Goal: Task Accomplishment & Management: Manage account settings

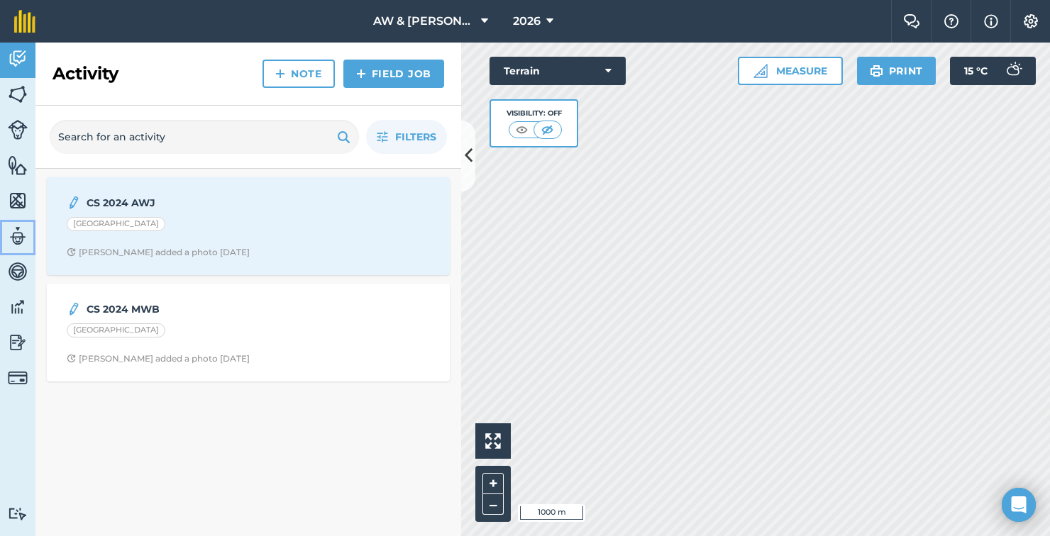
click at [16, 237] on img at bounding box center [18, 236] width 20 height 21
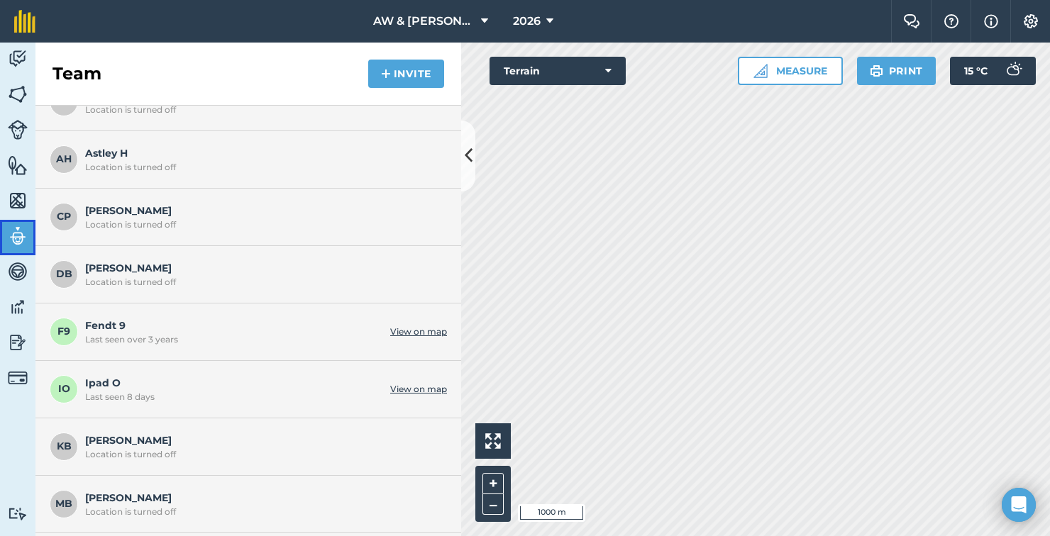
scroll to position [139, 0]
click at [313, 266] on span "[PERSON_NAME] Location is turned off" at bounding box center [262, 271] width 355 height 27
click at [105, 266] on span "[PERSON_NAME] Location is turned off" at bounding box center [262, 271] width 355 height 27
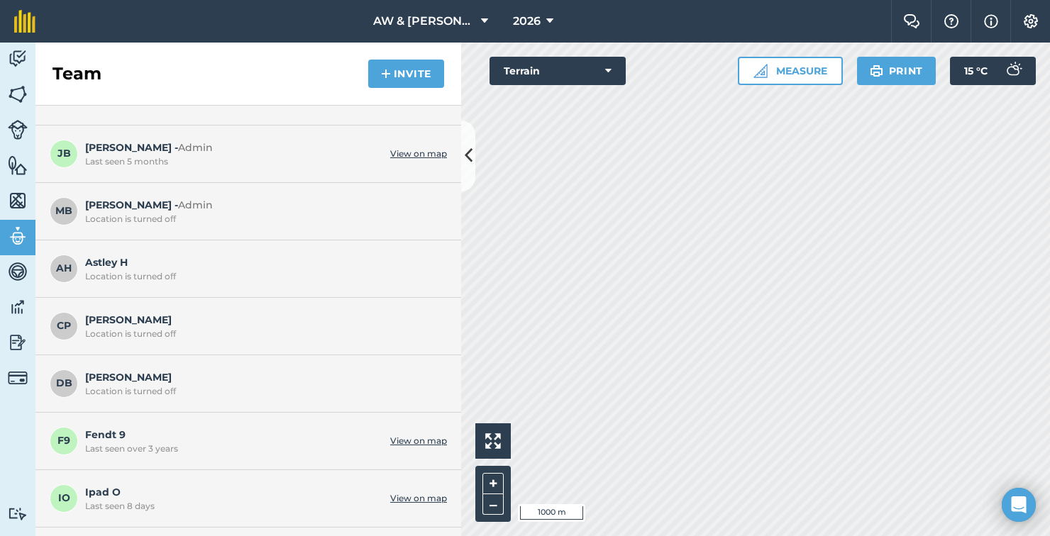
scroll to position [0, 0]
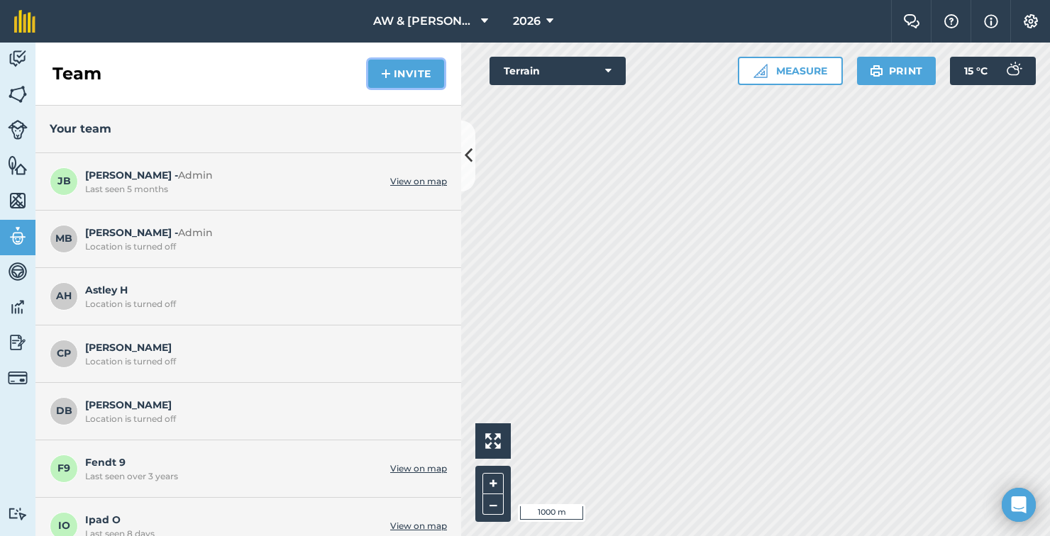
click at [402, 75] on button "Invite" at bounding box center [406, 74] width 76 height 28
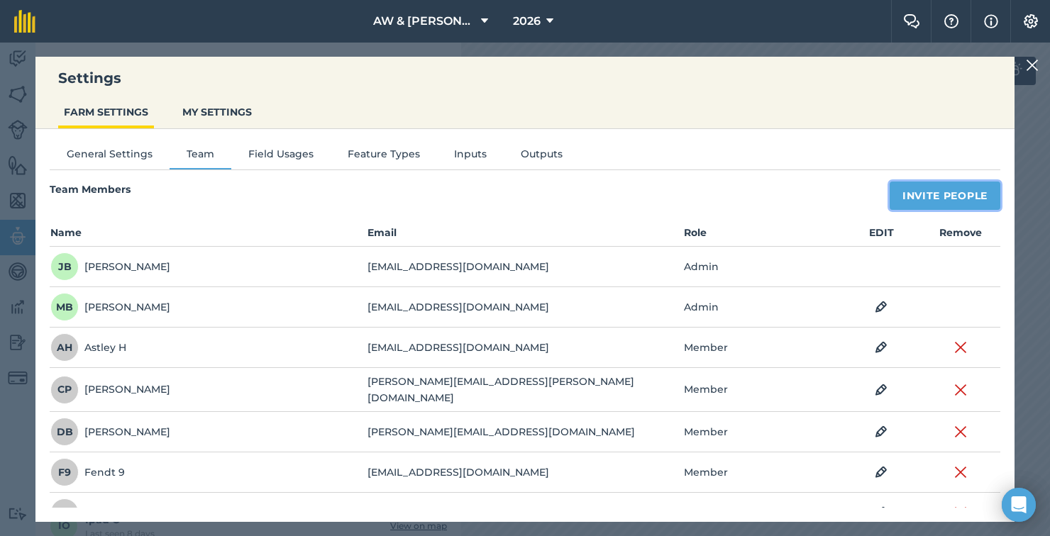
click at [966, 202] on button "Invite People" at bounding box center [945, 196] width 111 height 28
select select "MEMBER"
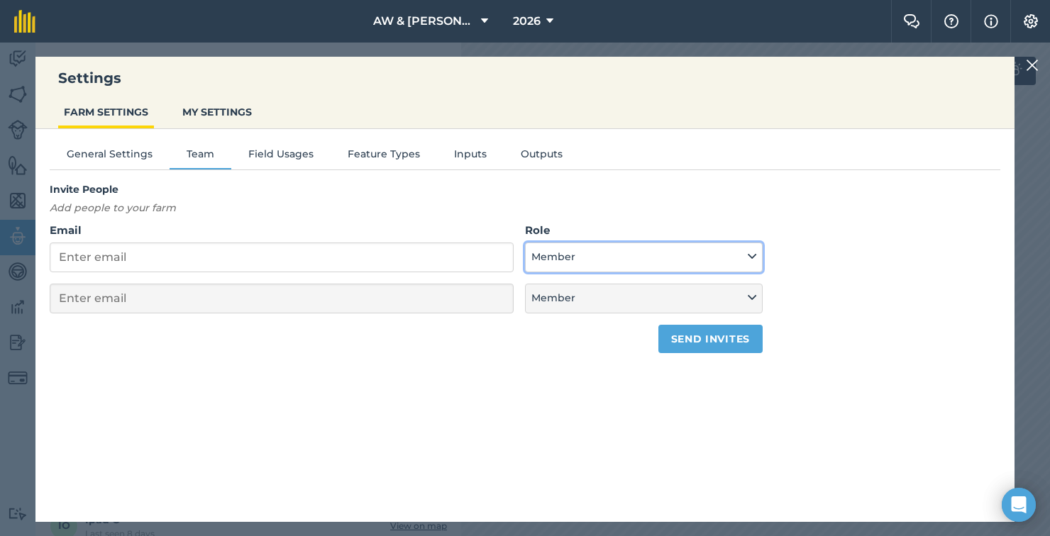
click at [605, 265] on button "Member" at bounding box center [644, 258] width 238 height 30
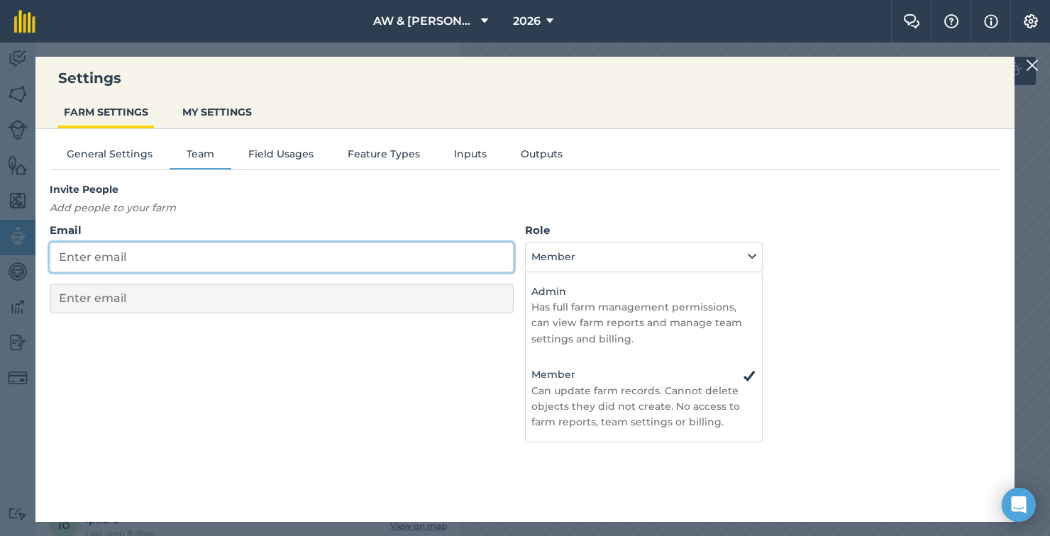
click at [116, 257] on input "Email" at bounding box center [282, 258] width 464 height 30
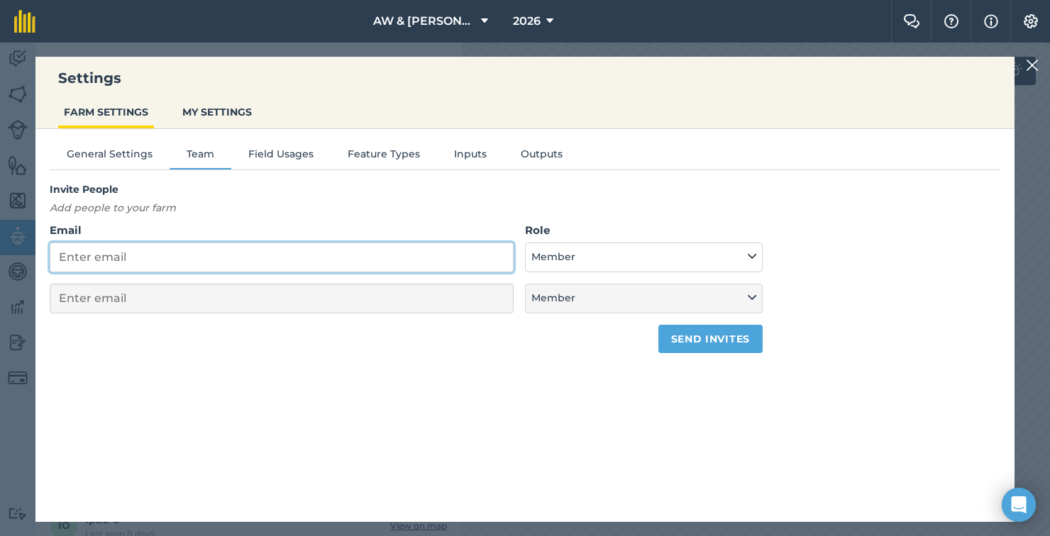
type input "h"
select select "MEMBER"
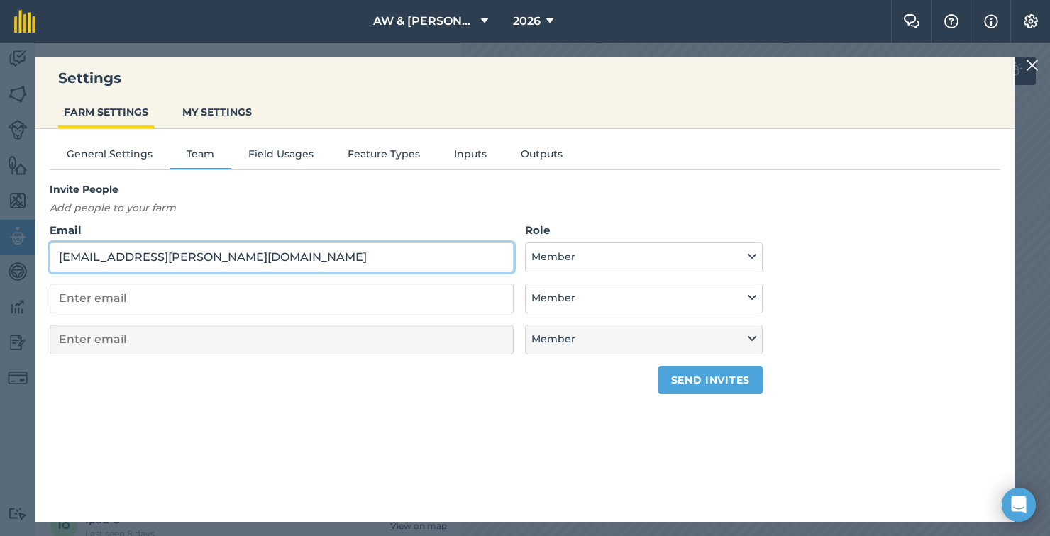
type input "[EMAIL_ADDRESS][PERSON_NAME][DOMAIN_NAME]"
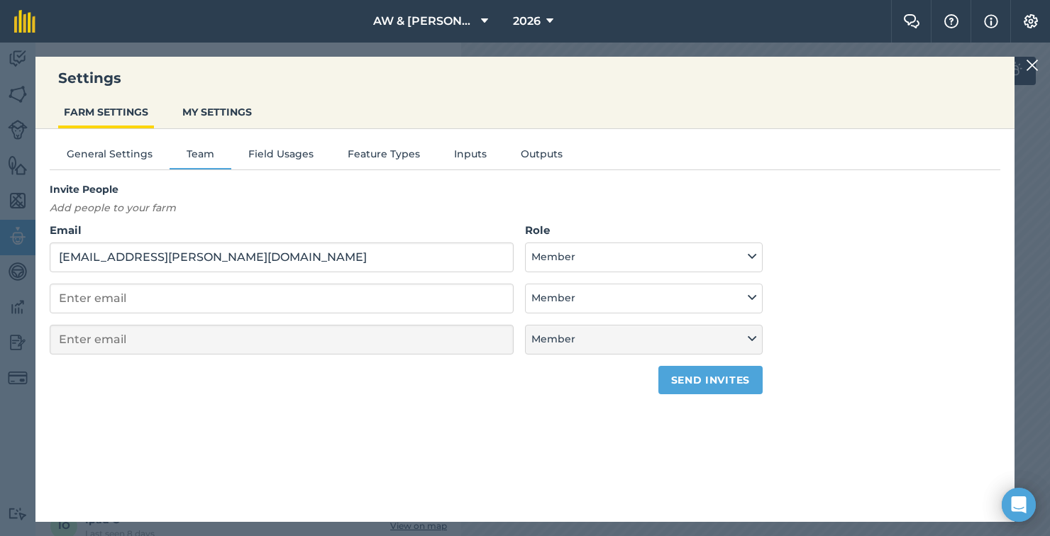
click at [874, 397] on div "General Settings Team Field Usages Feature Types Inputs Outputs Invite People A…" at bounding box center [524, 318] width 979 height 379
click at [733, 374] on button "Send invites" at bounding box center [710, 380] width 104 height 28
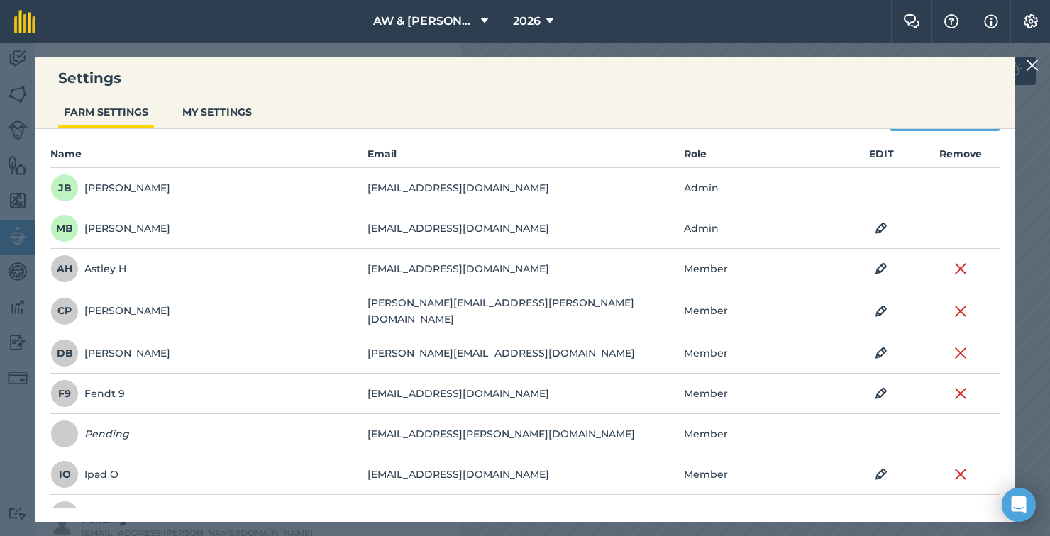
scroll to position [79, 0]
click at [956, 352] on img at bounding box center [960, 352] width 13 height 17
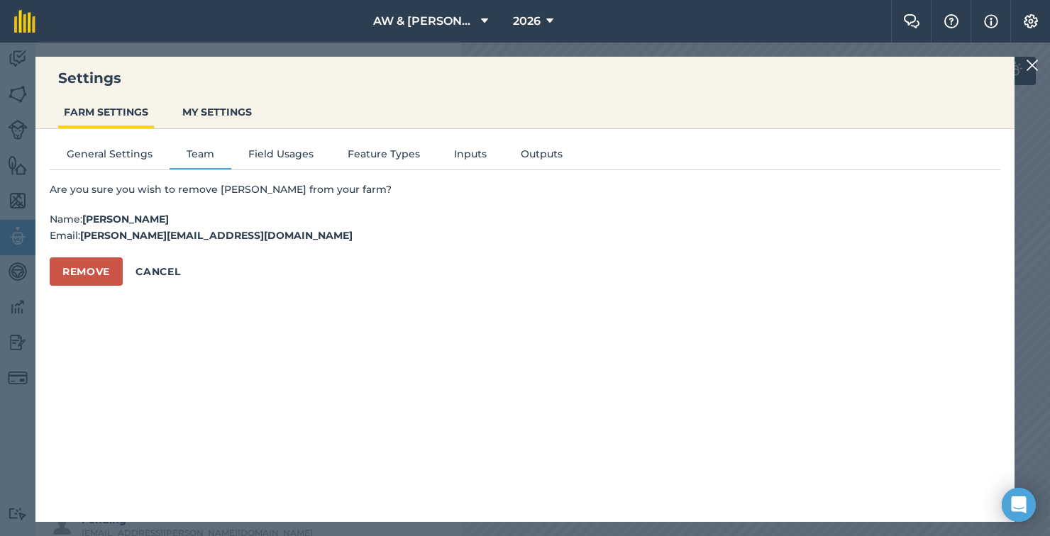
scroll to position [0, 0]
click at [77, 272] on button "Remove" at bounding box center [86, 272] width 73 height 28
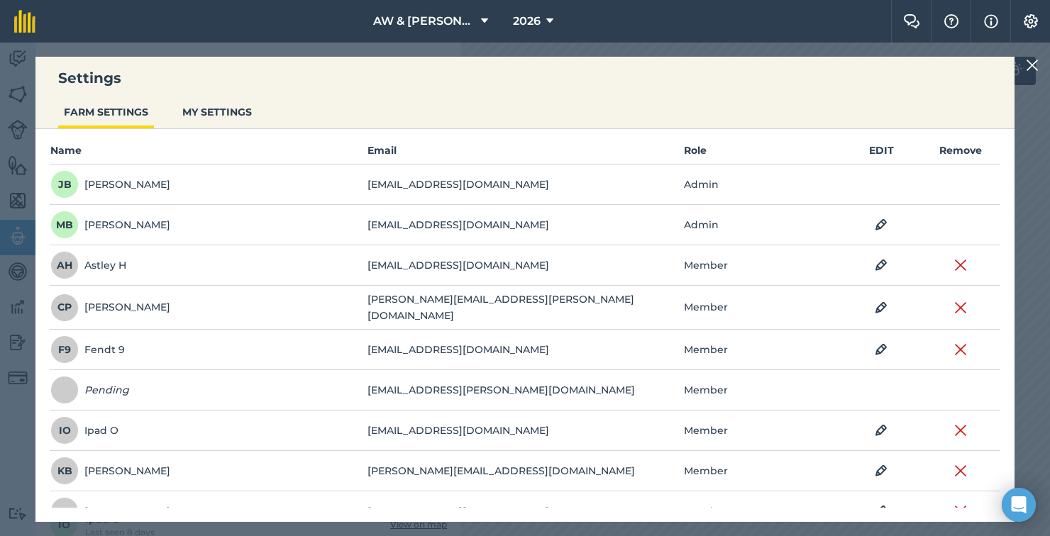
scroll to position [83, 0]
click at [957, 304] on img at bounding box center [960, 307] width 13 height 17
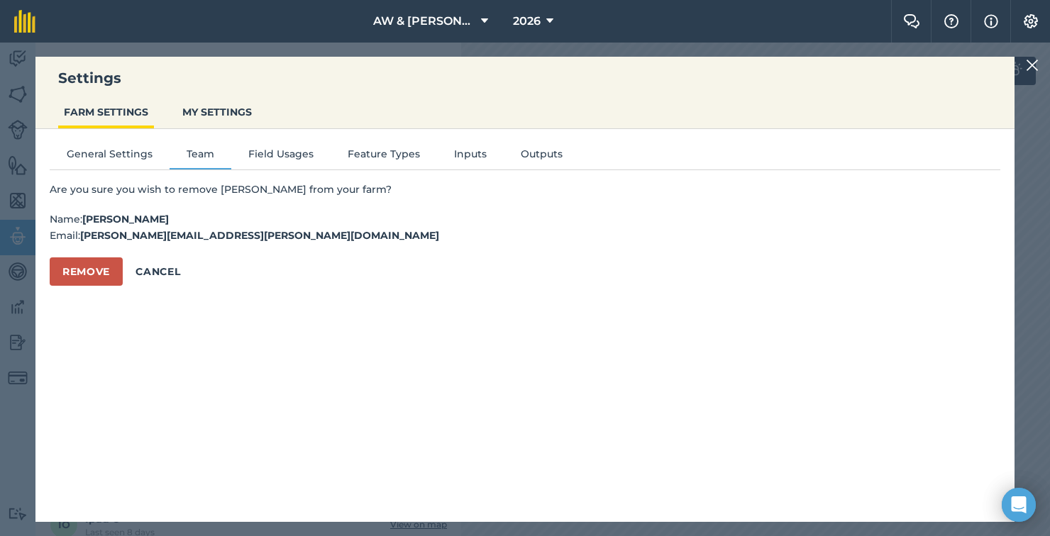
scroll to position [0, 0]
click at [88, 280] on button "Remove" at bounding box center [86, 272] width 73 height 28
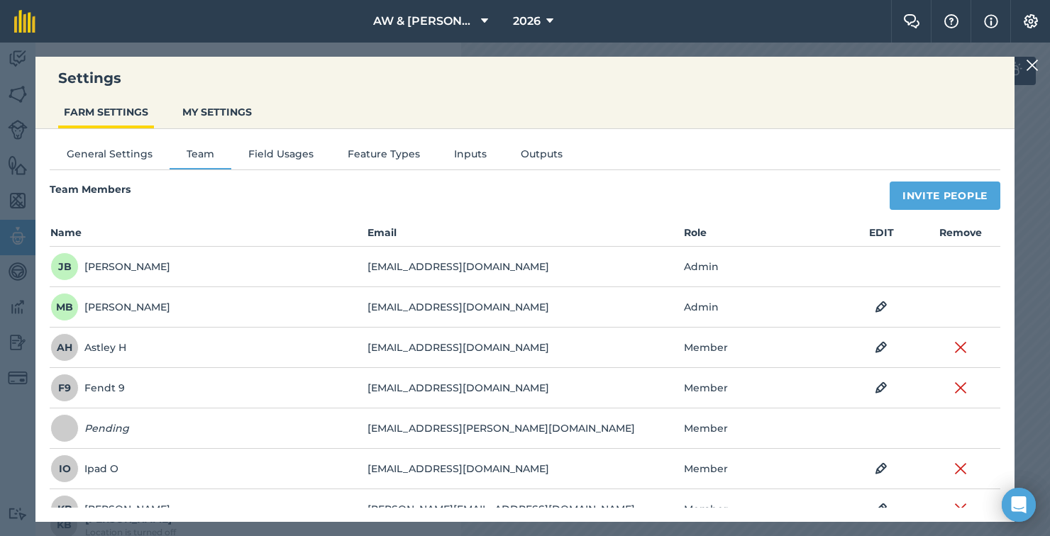
click at [1029, 70] on img at bounding box center [1032, 65] width 13 height 17
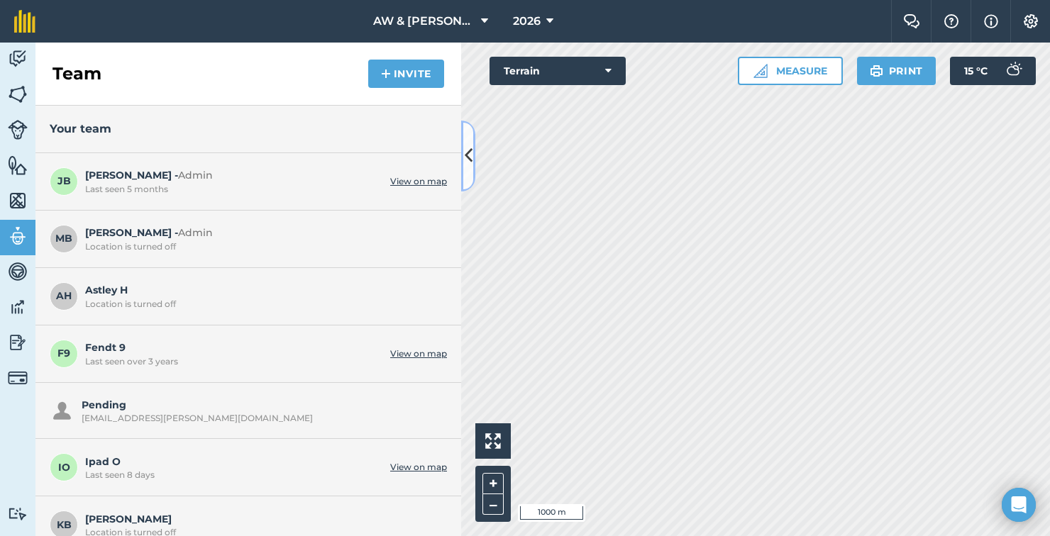
click at [475, 147] on button at bounding box center [468, 156] width 14 height 71
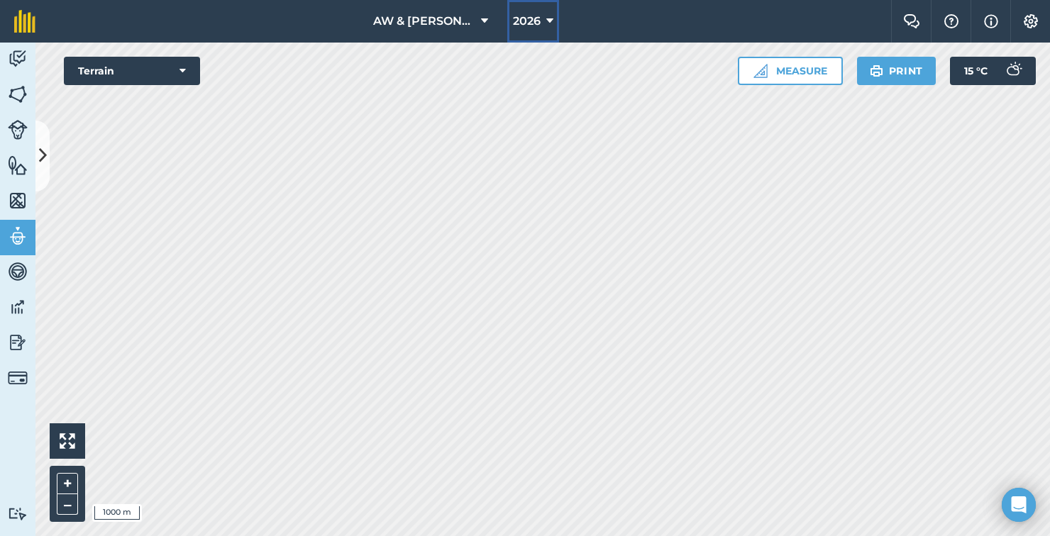
click at [557, 21] on button "2026" at bounding box center [533, 21] width 52 height 43
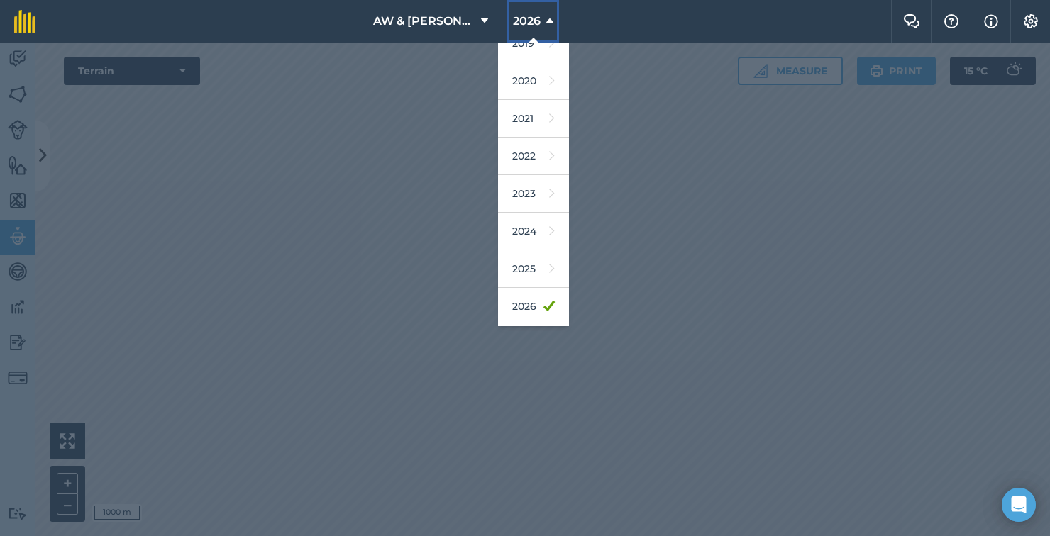
scroll to position [95, 0]
click at [532, 224] on link "2024" at bounding box center [533, 230] width 71 height 38
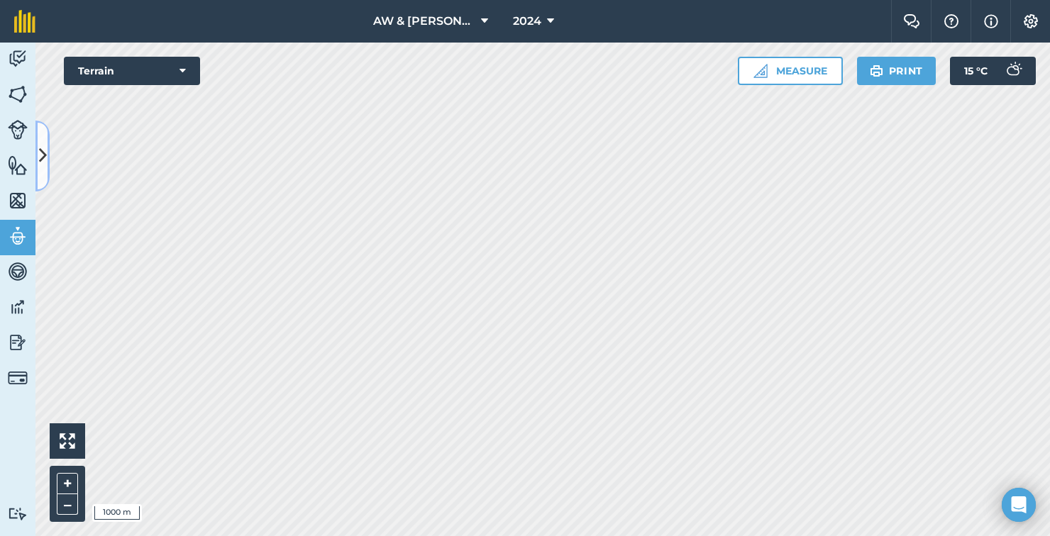
click at [42, 161] on icon at bounding box center [43, 155] width 8 height 25
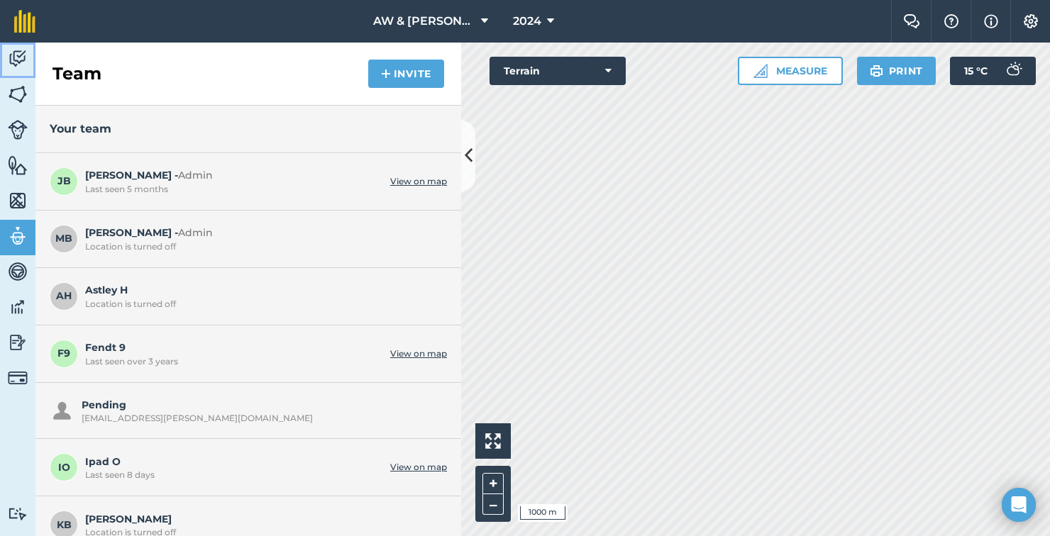
click at [19, 59] on img at bounding box center [18, 58] width 20 height 21
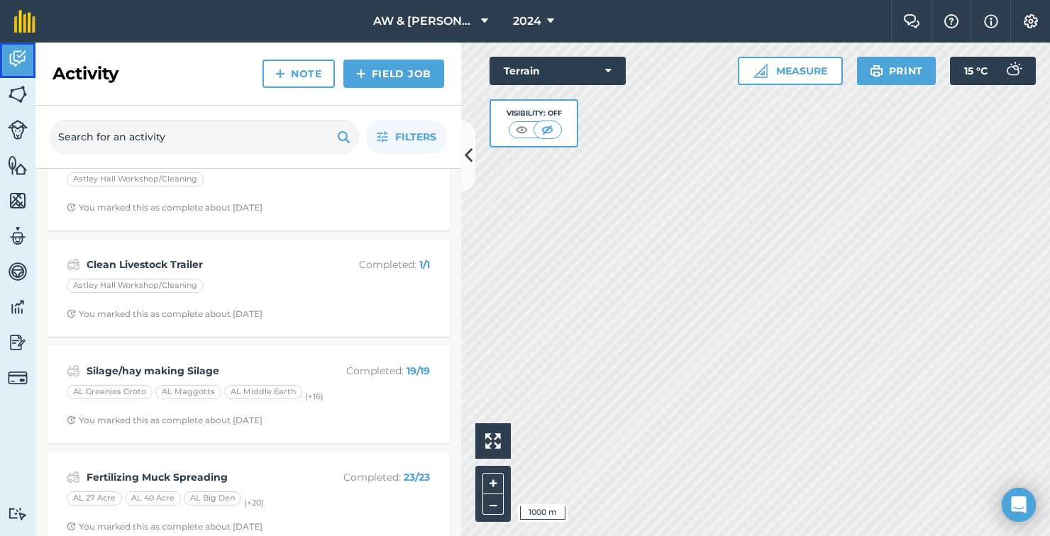
scroll to position [155, 0]
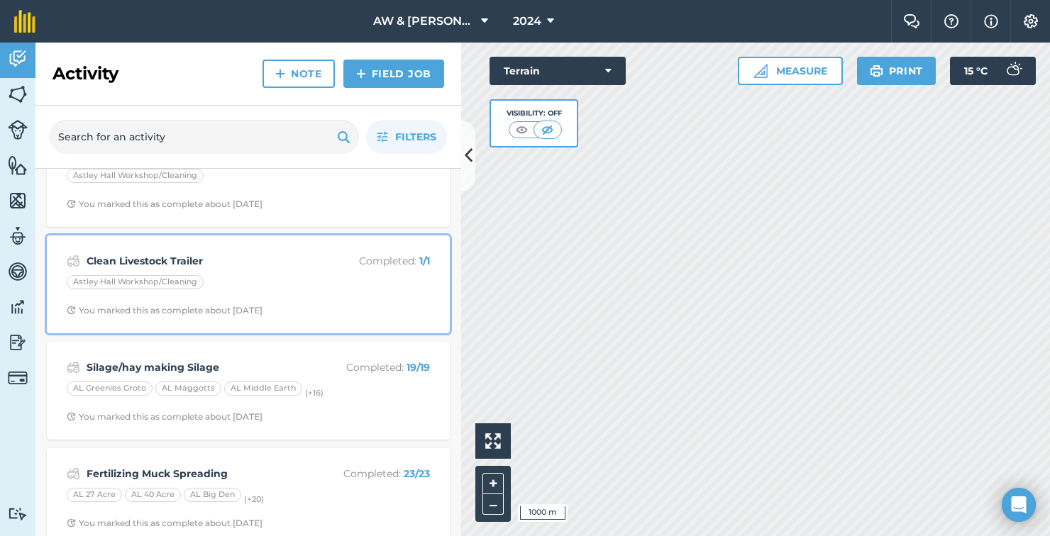
click at [111, 289] on div "Astley Hall Workshop/Cleaning" at bounding box center [135, 282] width 137 height 14
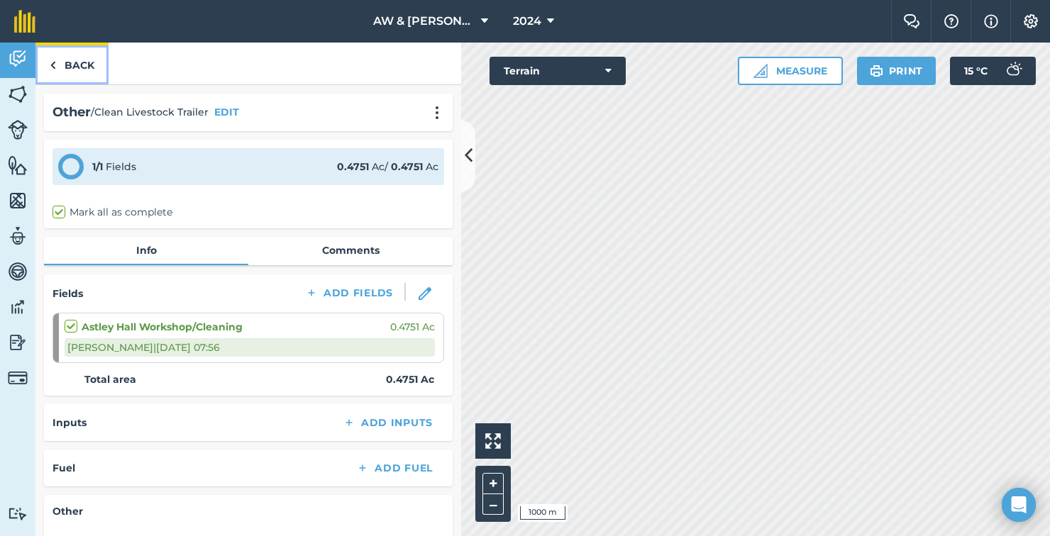
click at [76, 62] on link "Back" at bounding box center [71, 64] width 73 height 42
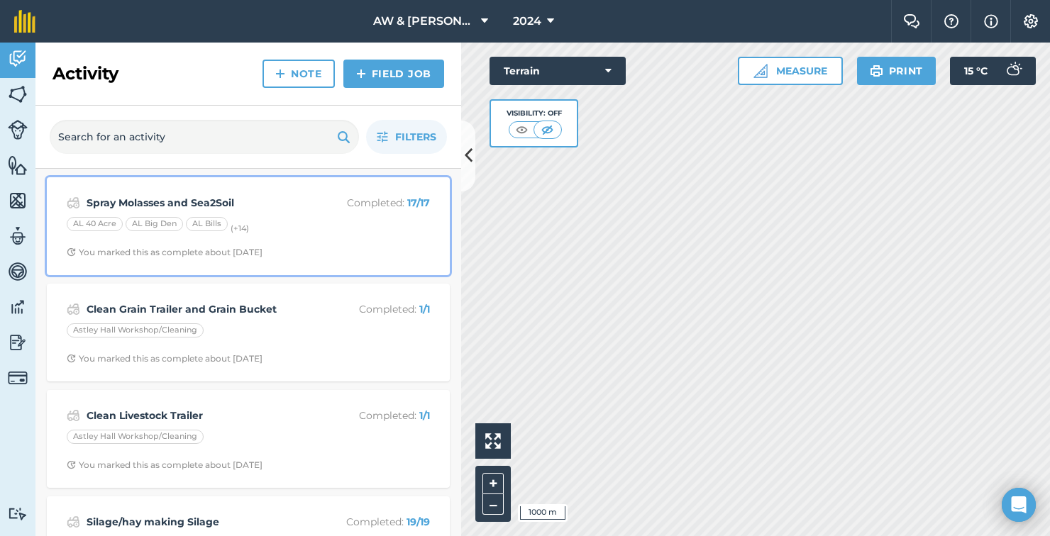
click at [297, 215] on div "Spray Molasses and Sea2Soil Completed : 17 / 17 AL 40 Acre AL Big Den AL Bills …" at bounding box center [248, 226] width 386 height 81
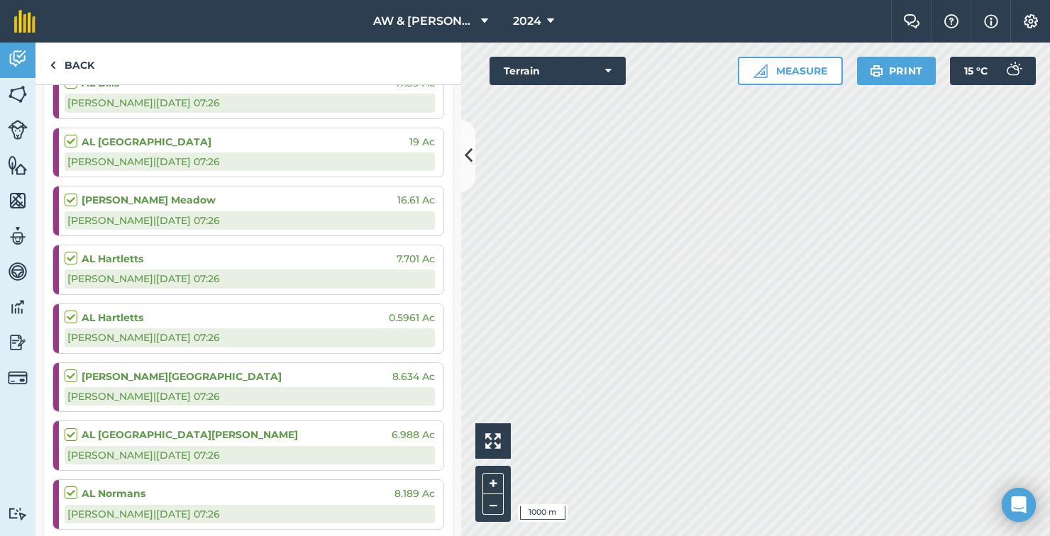
scroll to position [355, 0]
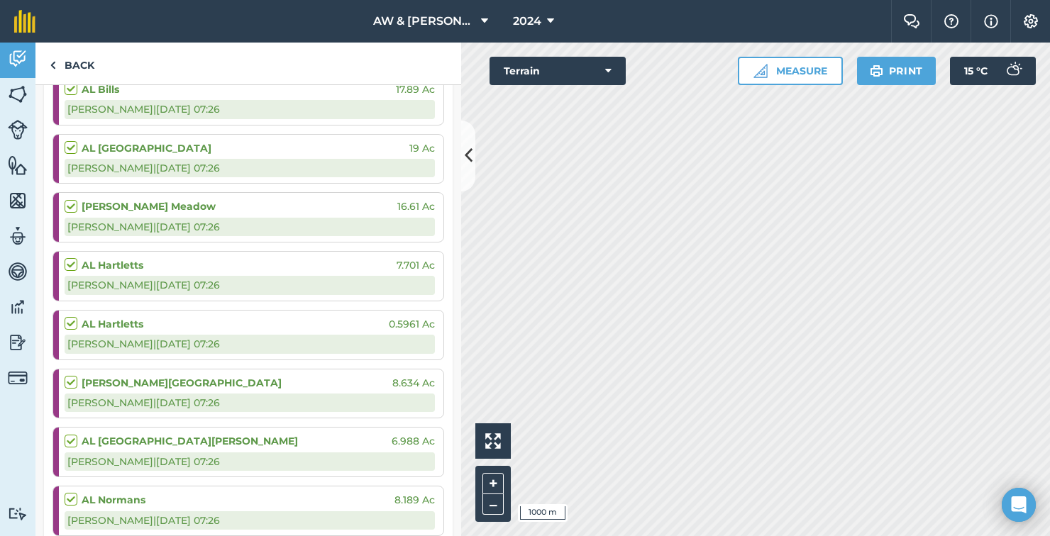
click at [150, 333] on div "AL Hartletts 0.5961 Ac [PERSON_NAME] | [DATE] 07:26" at bounding box center [250, 335] width 370 height 49
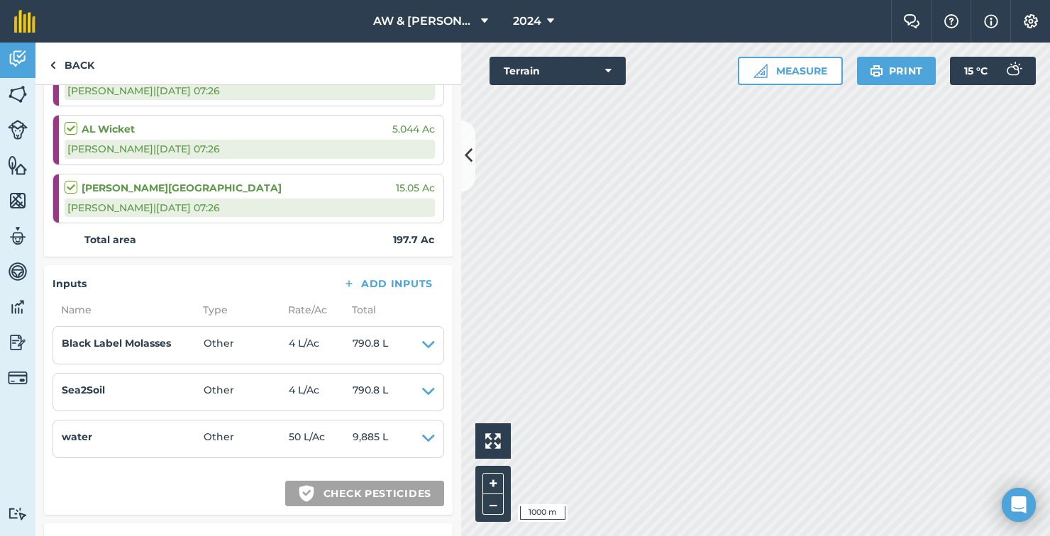
scroll to position [1084, 0]
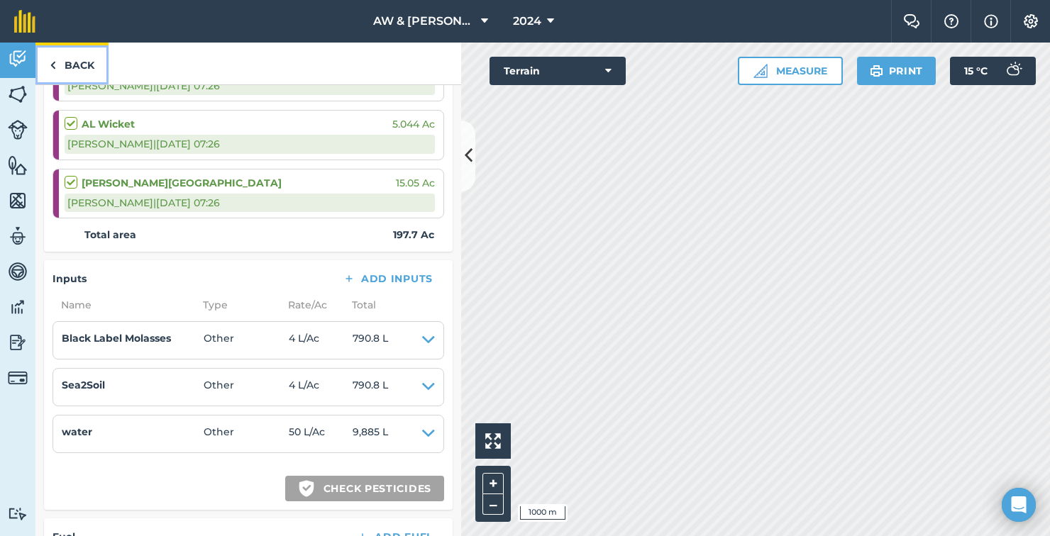
click at [60, 63] on link "Back" at bounding box center [71, 64] width 73 height 42
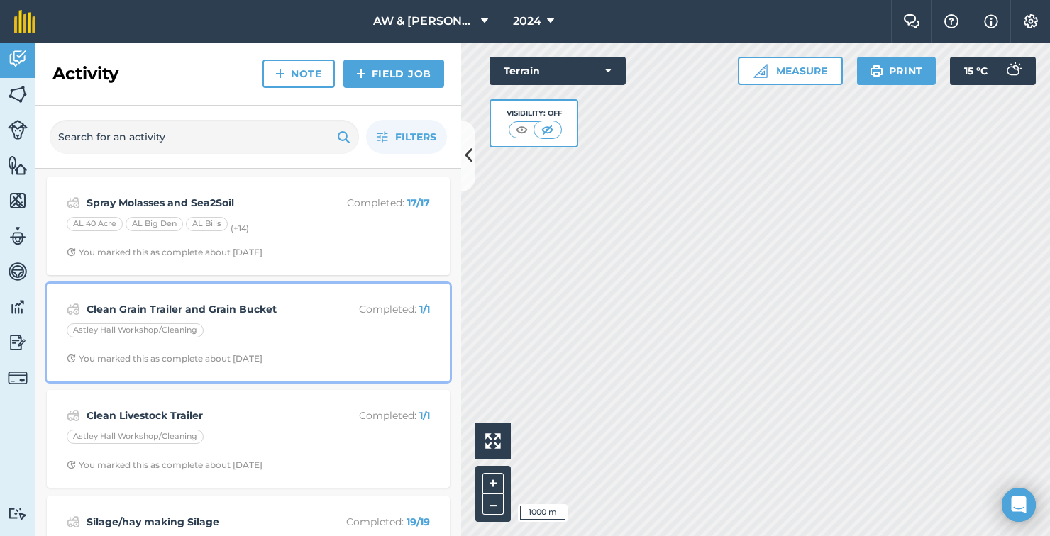
click at [247, 341] on div "Astley Hall Workshop/Cleaning" at bounding box center [248, 333] width 363 height 18
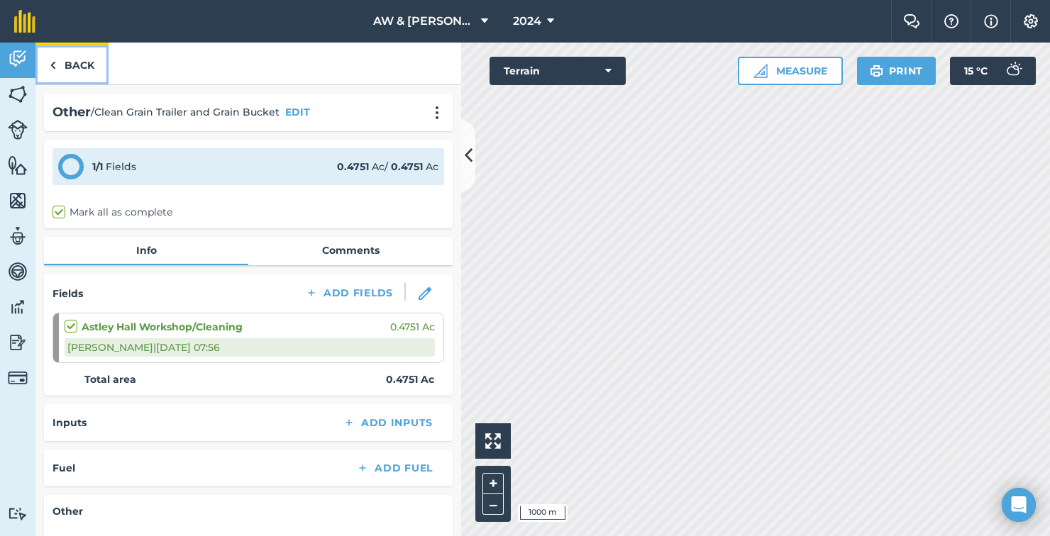
click at [62, 66] on link "Back" at bounding box center [71, 64] width 73 height 42
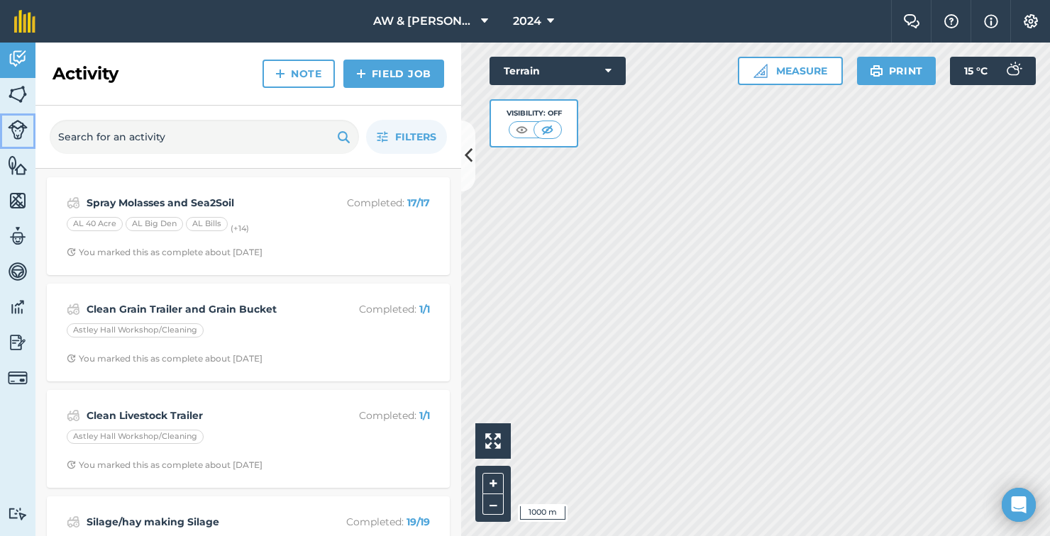
click at [23, 128] on img at bounding box center [18, 130] width 20 height 20
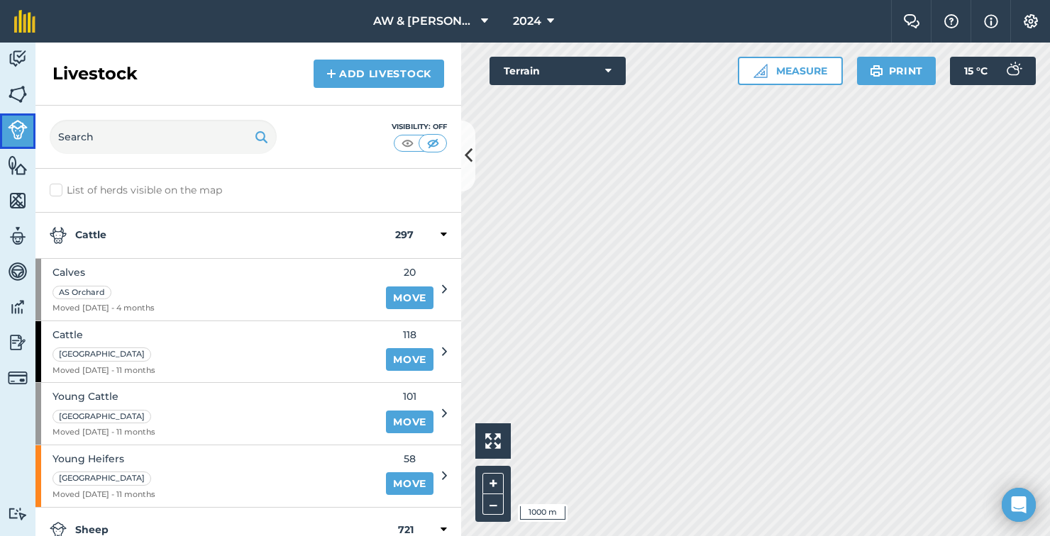
scroll to position [5, 0]
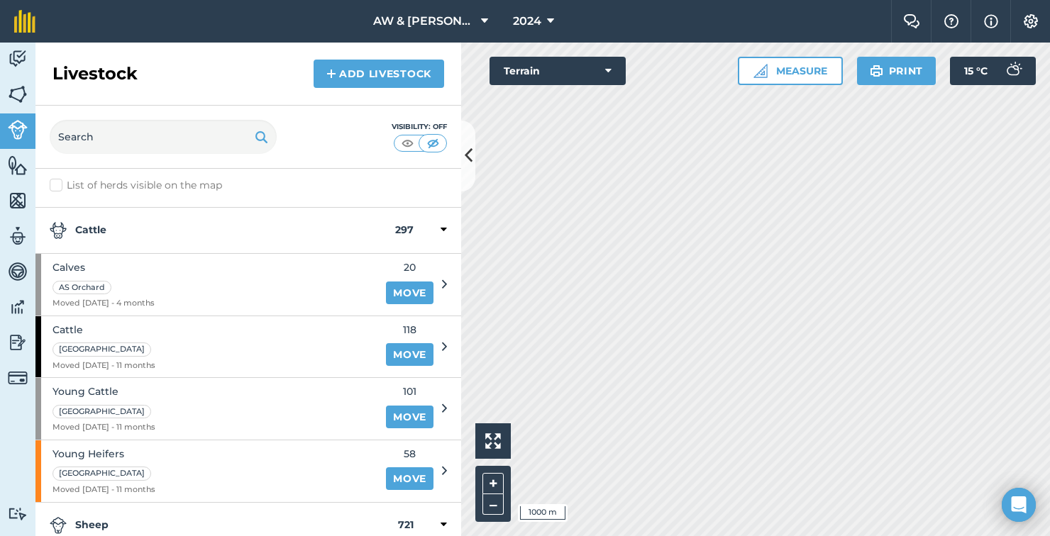
click at [104, 510] on div "Sheep 721" at bounding box center [248, 526] width 426 height 46
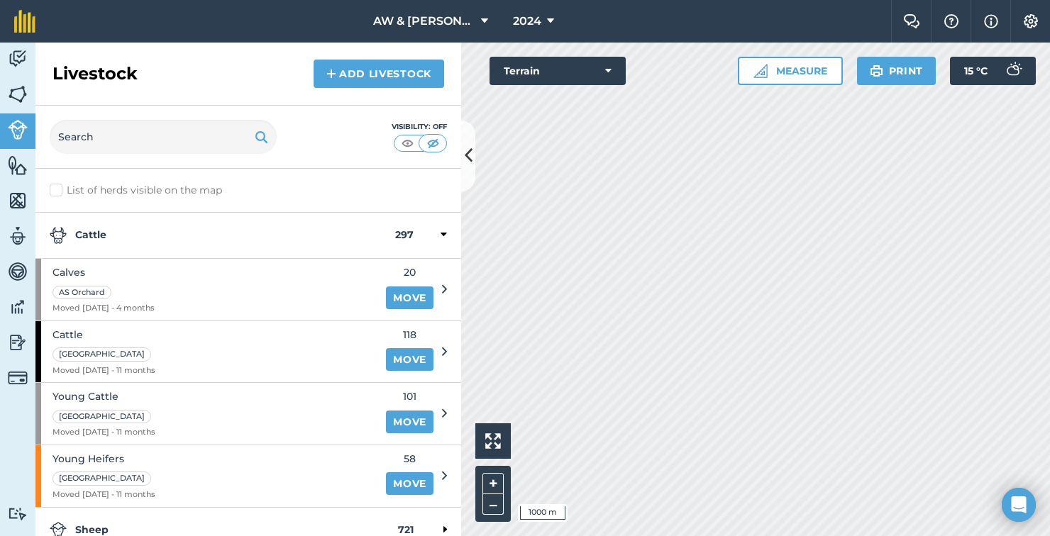
click at [104, 514] on div "Sheep 721" at bounding box center [248, 531] width 426 height 46
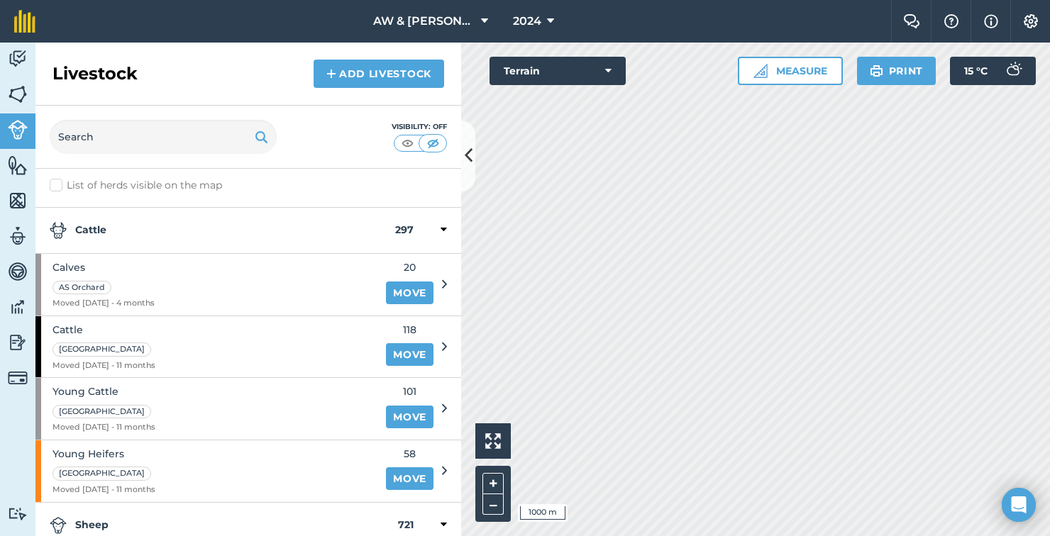
click at [100, 512] on div "Sheep 721" at bounding box center [248, 526] width 426 height 46
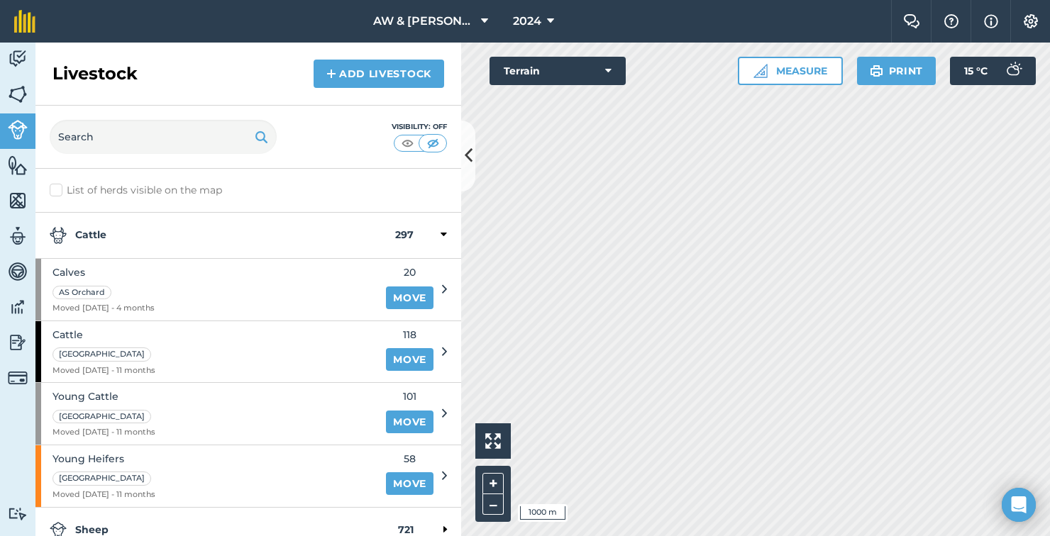
click at [109, 514] on div "Sheep 721" at bounding box center [248, 531] width 426 height 46
click at [183, 236] on strong "Cattle" at bounding box center [223, 235] width 346 height 17
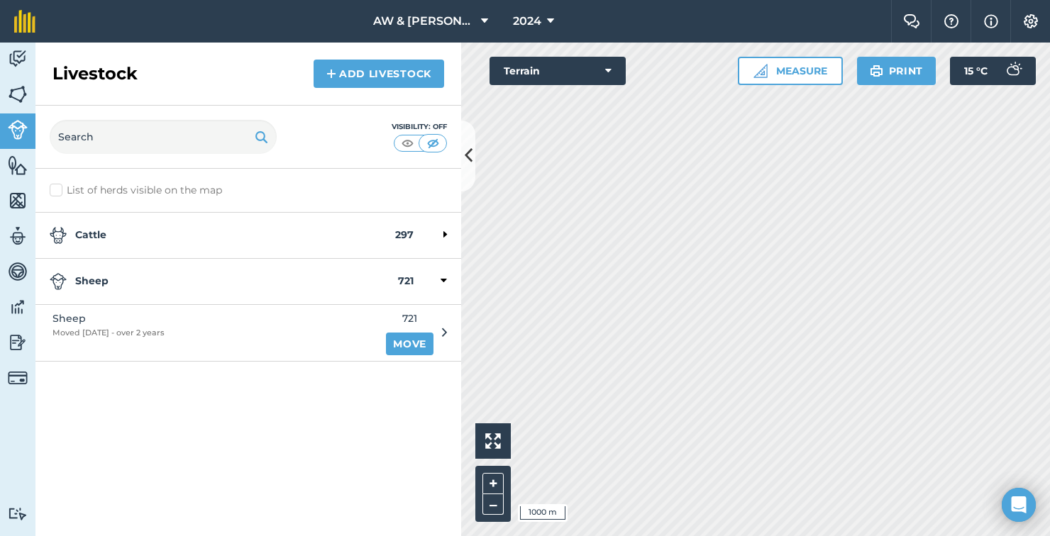
click at [153, 231] on strong "Cattle" at bounding box center [223, 235] width 346 height 17
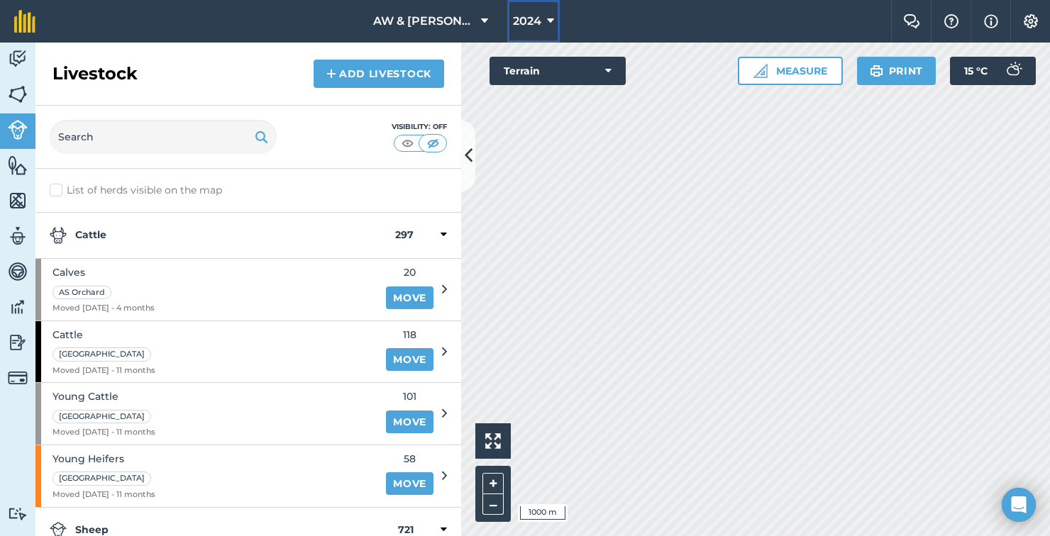
click at [548, 18] on icon at bounding box center [550, 21] width 7 height 17
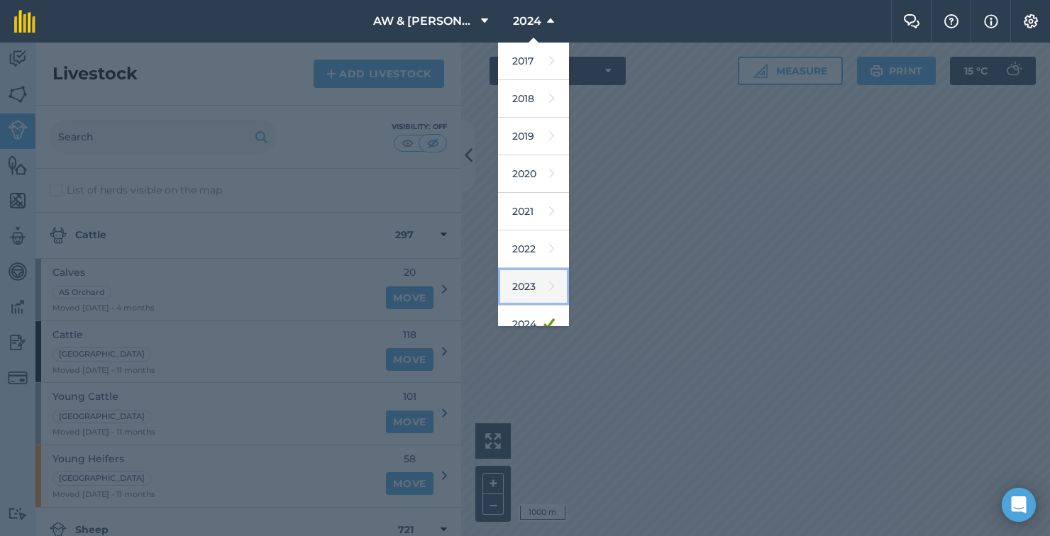
click at [528, 282] on link "2023" at bounding box center [533, 287] width 71 height 38
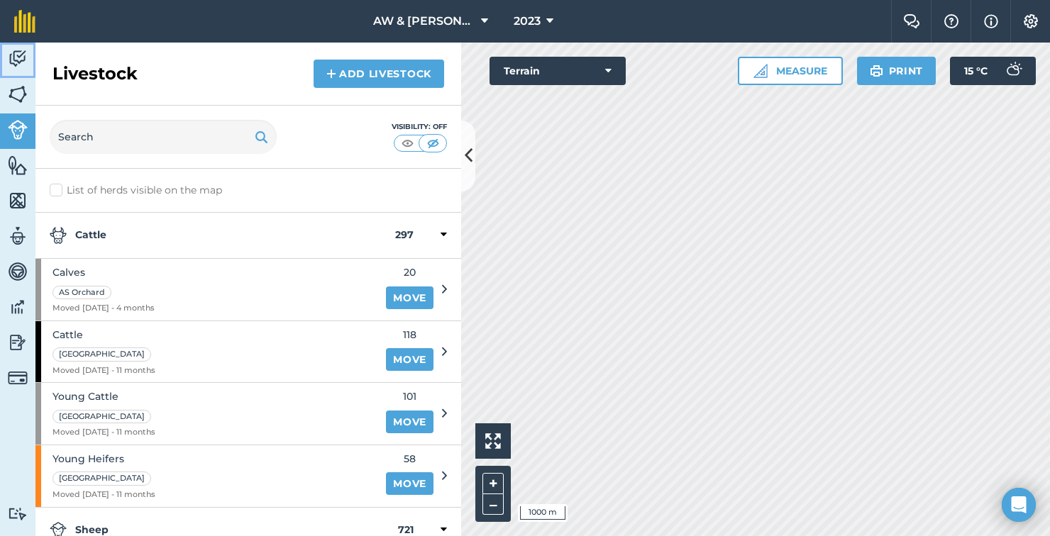
click at [9, 55] on img at bounding box center [18, 58] width 20 height 21
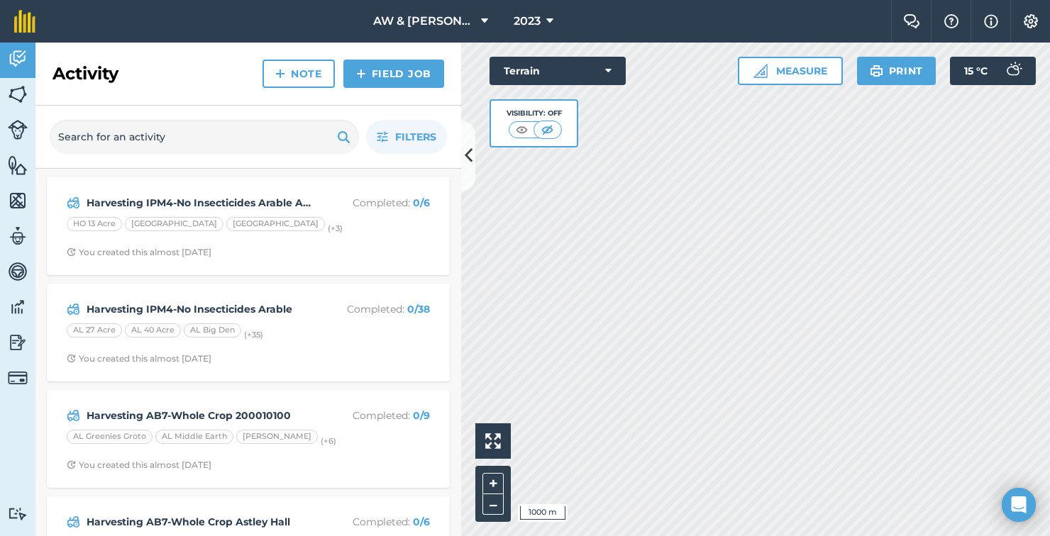
click at [7, 434] on div "Activity Fields Livestock Features Maps Team Vehicles Data Reporting Billing Tu…" at bounding box center [17, 290] width 35 height 494
click at [463, 153] on button at bounding box center [468, 156] width 14 height 71
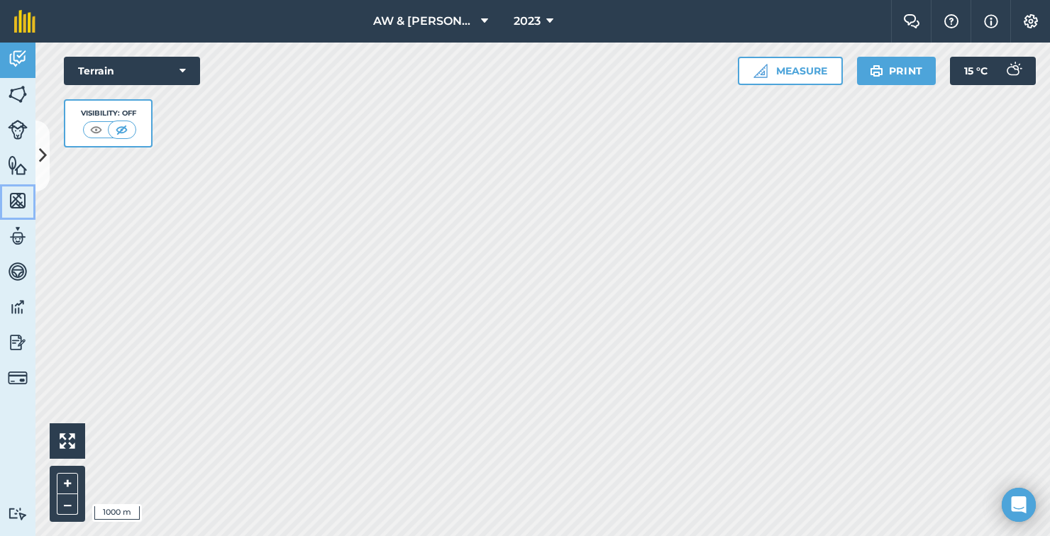
click at [22, 194] on img at bounding box center [18, 200] width 20 height 21
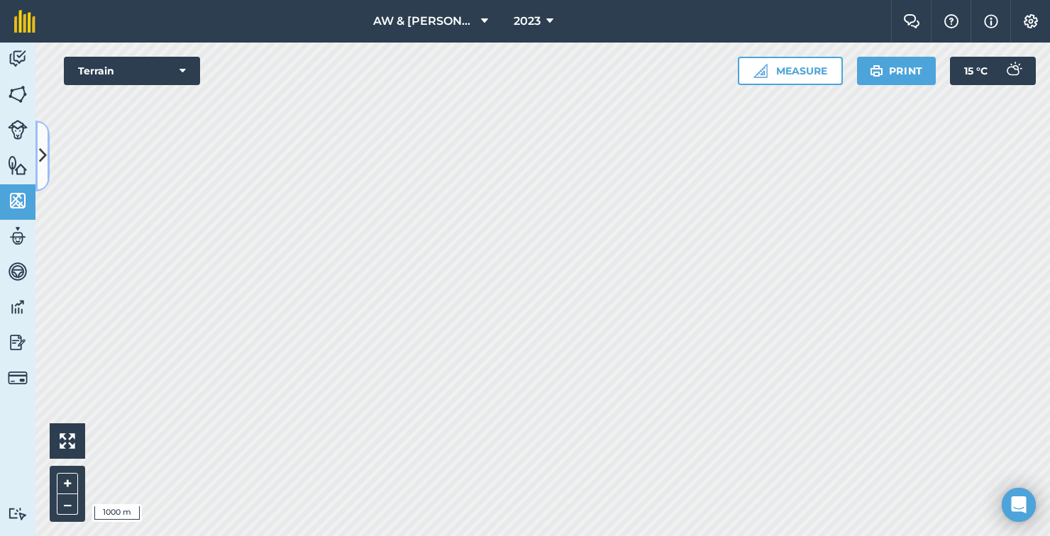
click at [48, 175] on button at bounding box center [42, 156] width 14 height 71
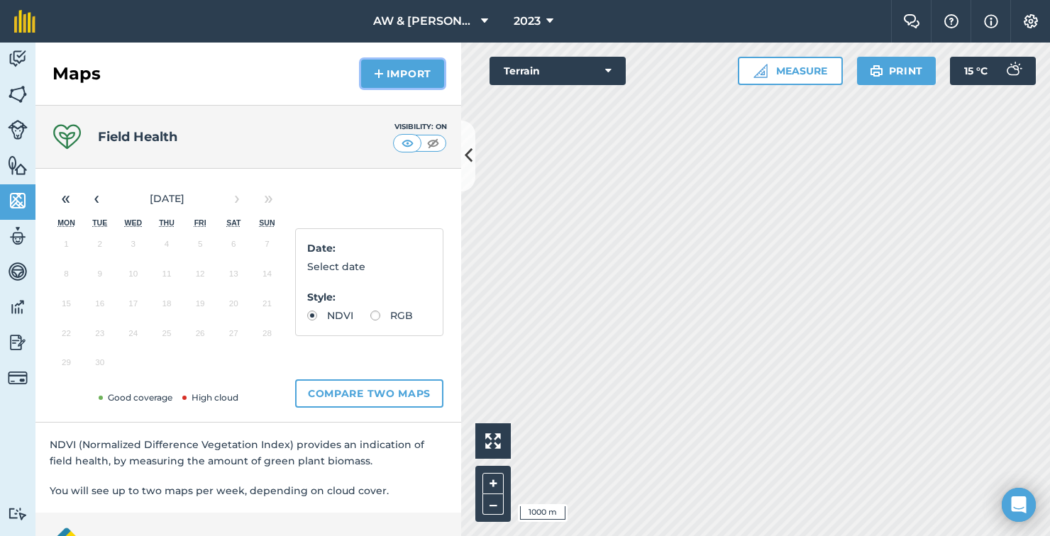
click at [385, 76] on button "Import" at bounding box center [402, 74] width 83 height 28
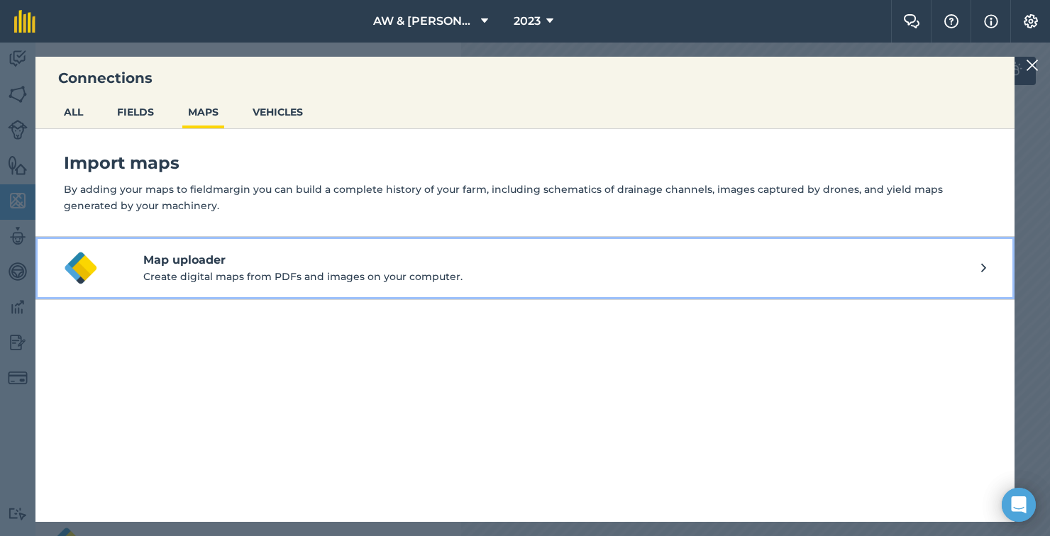
click at [140, 270] on button "Map uploader Create digital maps from PDFs and images on your computer." at bounding box center [524, 268] width 979 height 63
